Goal: Check status: Check status

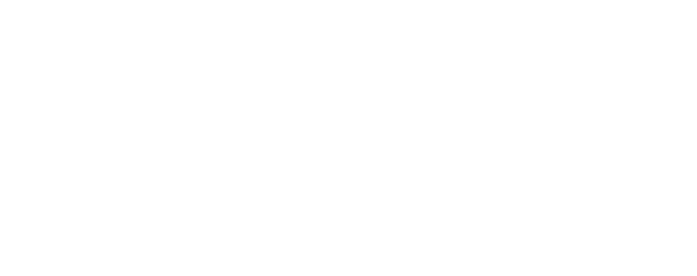
type input "[EMAIL_ADDRESS][DOMAIN_NAME]"
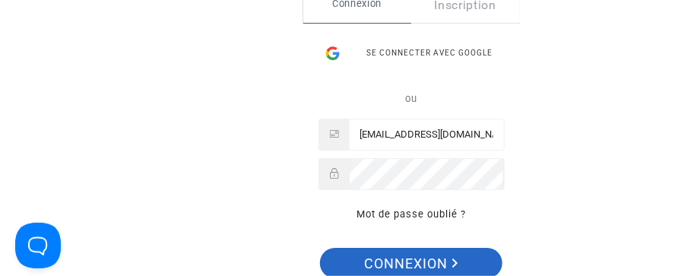
click at [414, 263] on span "Connexion" at bounding box center [412, 264] width 94 height 32
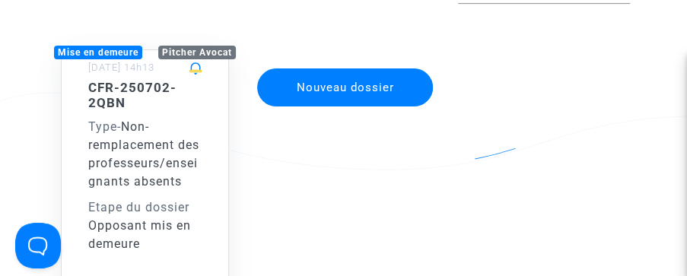
scroll to position [150, 0]
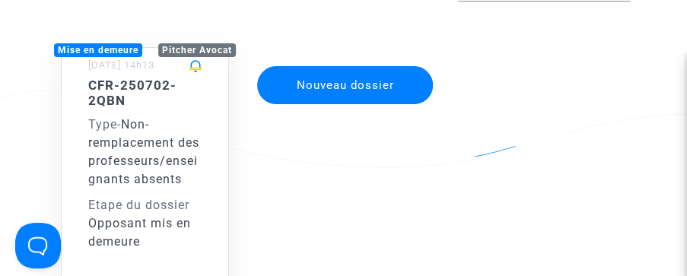
click at [151, 164] on span "Non-remplacement des professeurs/enseignants absents" at bounding box center [143, 151] width 111 height 69
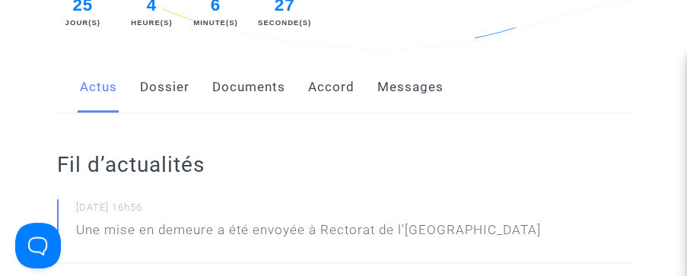
scroll to position [271, 0]
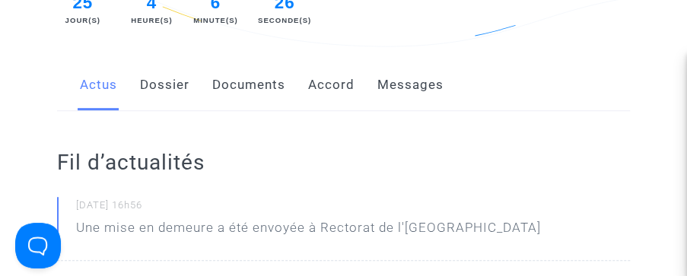
click at [348, 90] on link "Accord" at bounding box center [331, 85] width 46 height 50
